Goal: Task Accomplishment & Management: Manage account settings

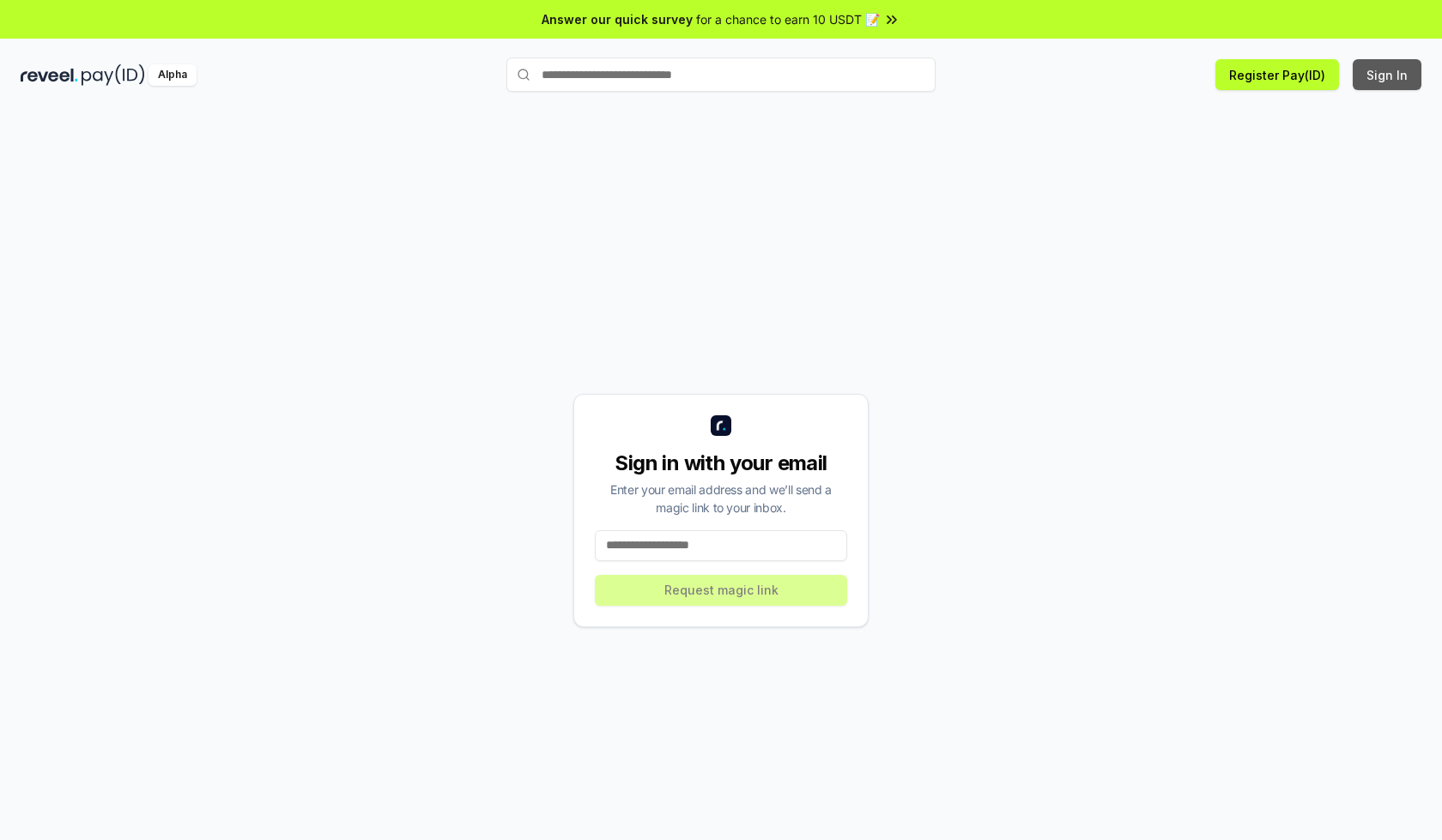
click at [1388, 75] on button "Sign In" at bounding box center [1387, 74] width 69 height 31
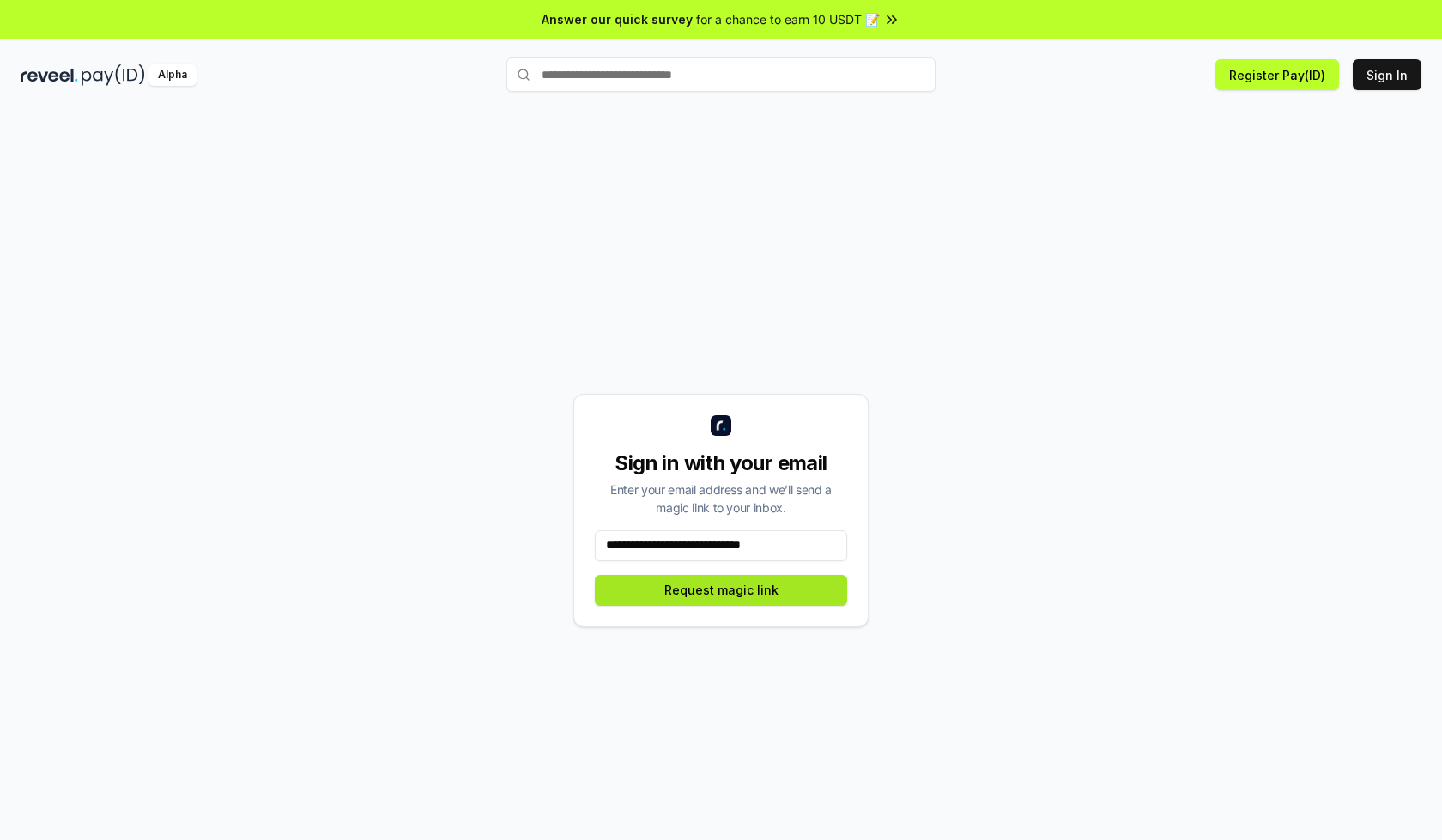
type input "**********"
click at [721, 589] on button "Request magic link" at bounding box center [721, 590] width 253 height 31
